Goal: Task Accomplishment & Management: Complete application form

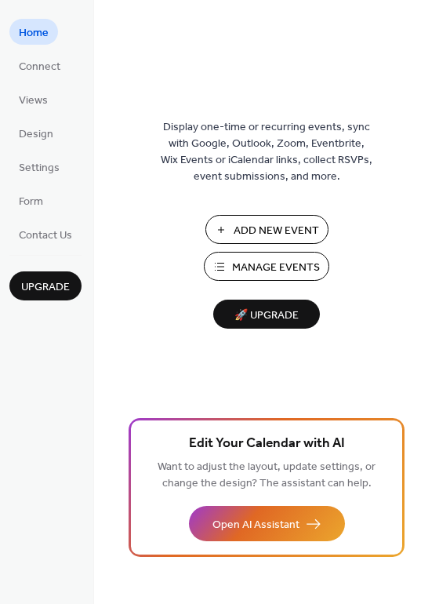
click at [237, 225] on span "Add New Event" at bounding box center [276, 231] width 85 height 16
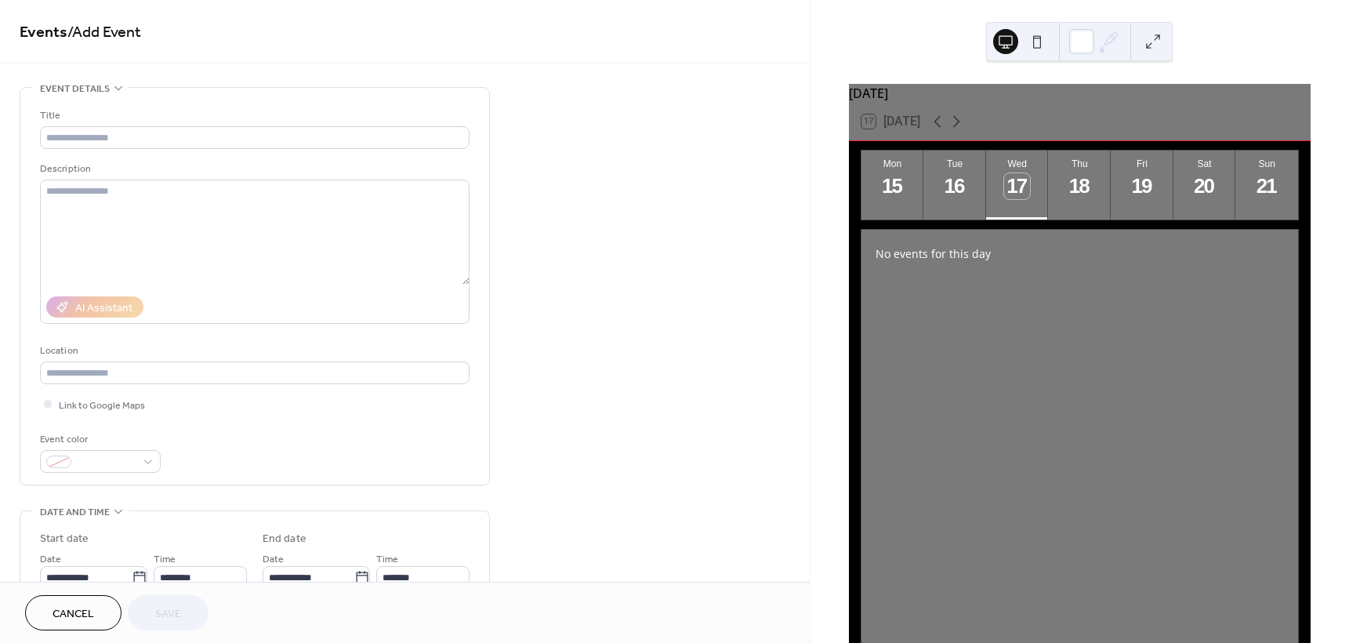
click at [1141, 295] on div "No events for this day" at bounding box center [1079, 472] width 437 height 485
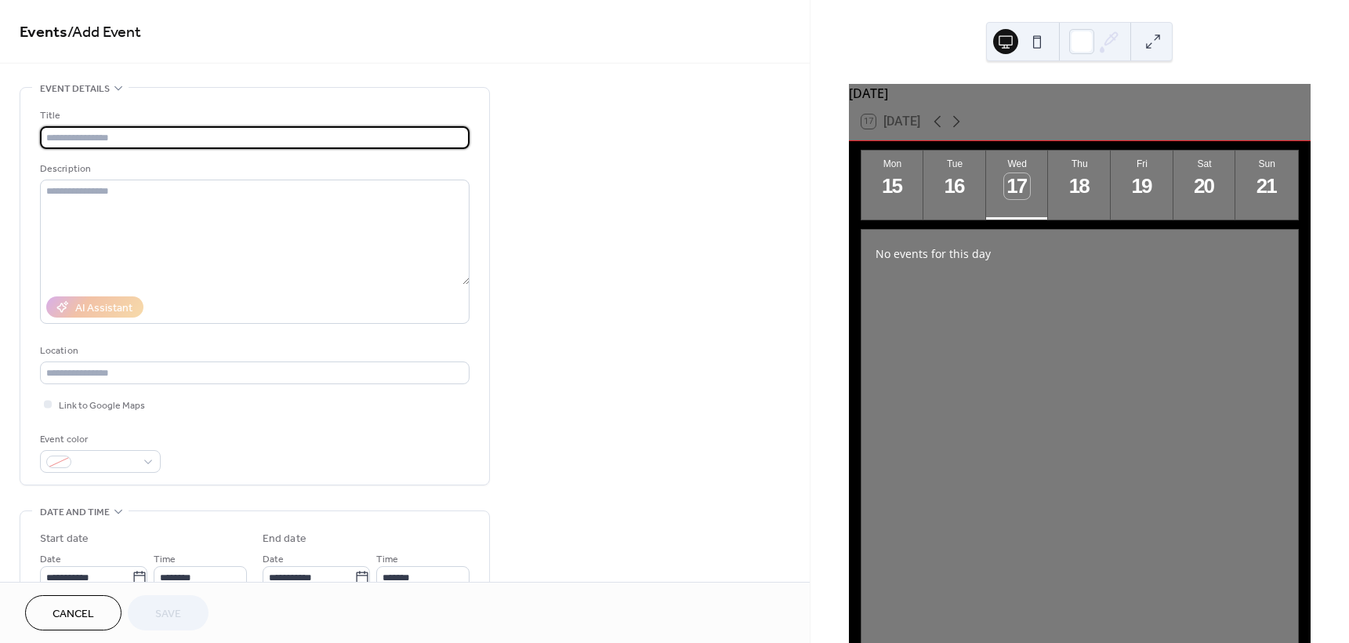
click at [98, 140] on input "text" at bounding box center [255, 137] width 430 height 23
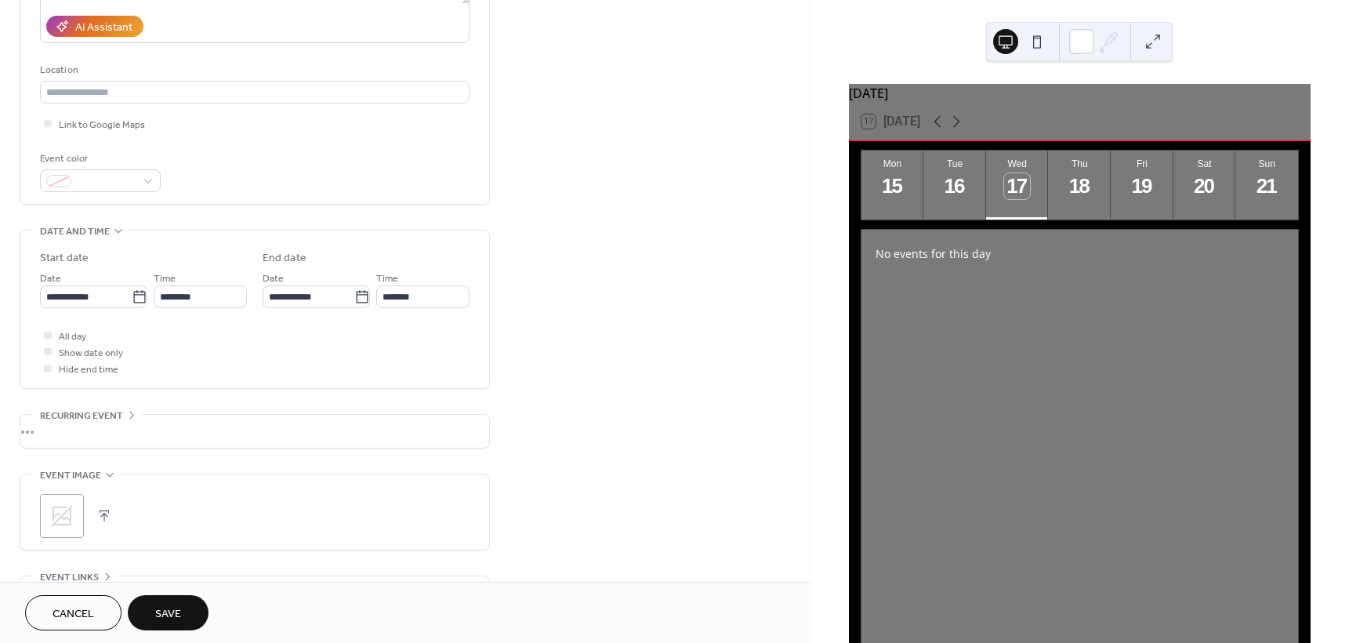
scroll to position [264, 0]
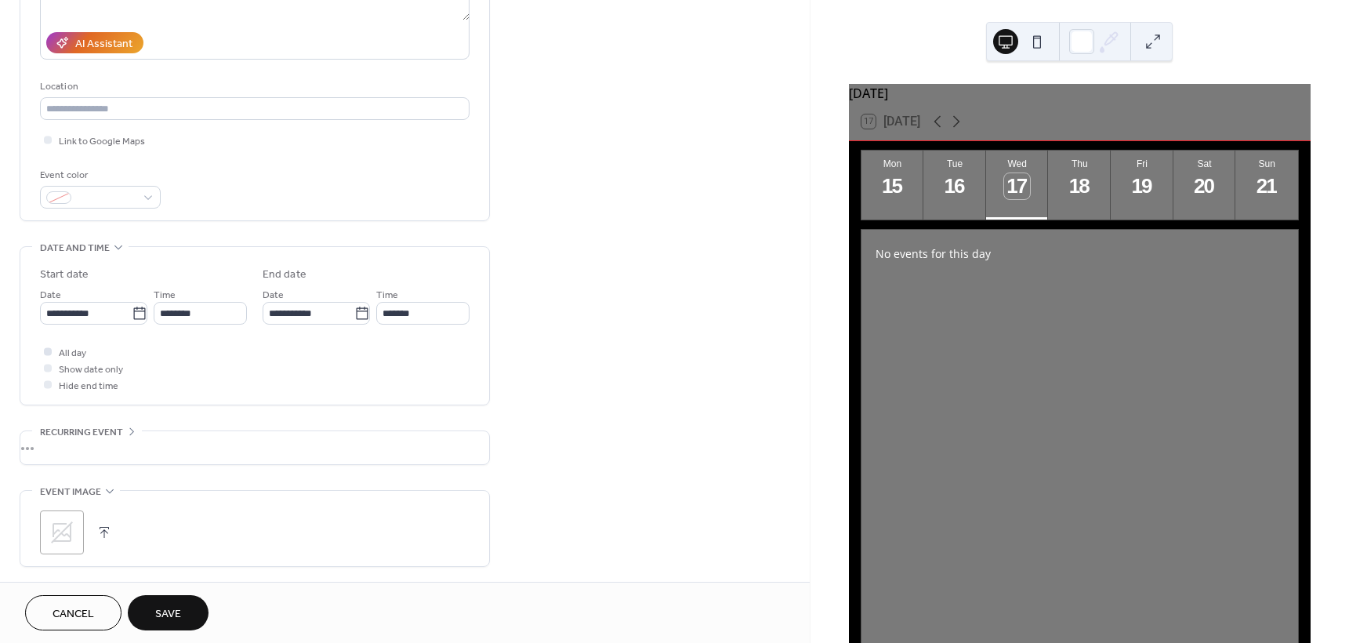
type input "**********"
click at [45, 355] on div at bounding box center [48, 351] width 16 height 16
click at [169, 626] on button "Save" at bounding box center [168, 612] width 81 height 35
